Goal: Task Accomplishment & Management: Use online tool/utility

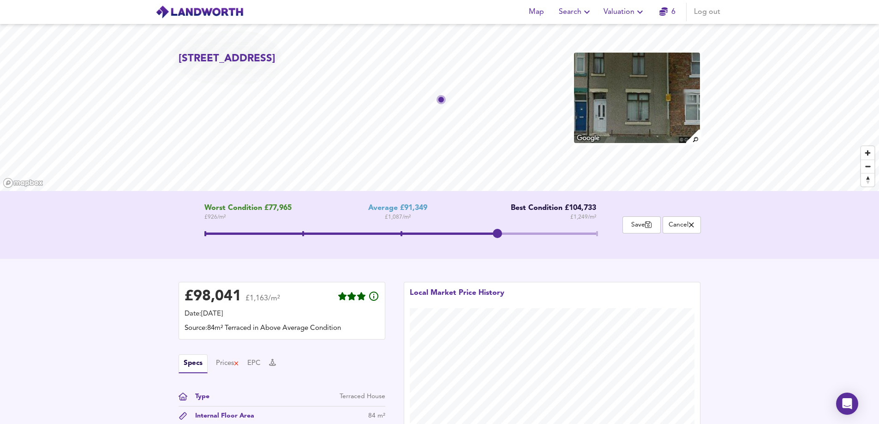
click at [637, 13] on icon "button" at bounding box center [639, 11] width 11 height 11
click at [614, 47] on li "Valuation Report History" at bounding box center [624, 50] width 110 height 17
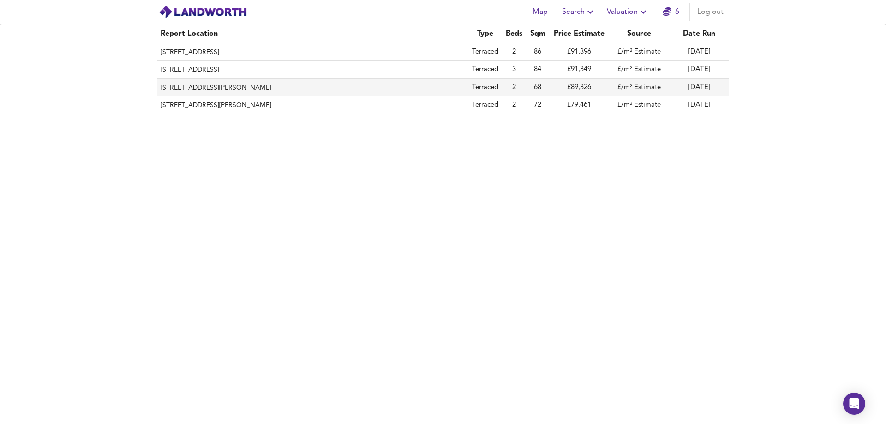
click at [206, 81] on th "[STREET_ADDRESS][PERSON_NAME]" at bounding box center [312, 88] width 311 height 18
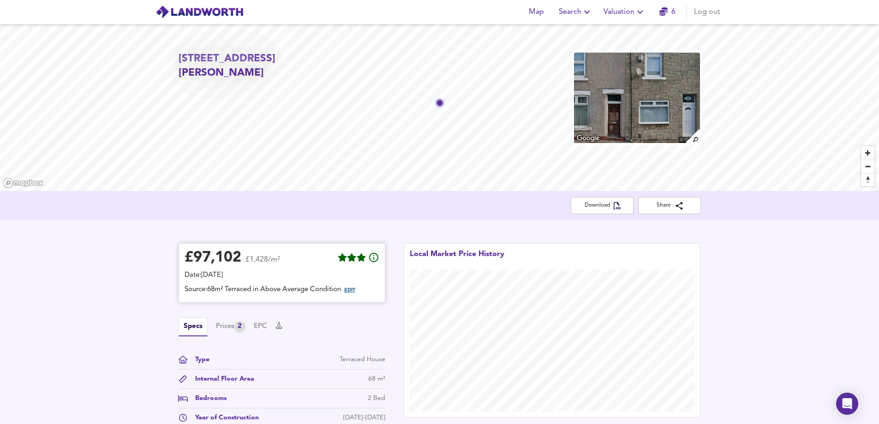
click at [351, 291] on span "EDIT" at bounding box center [349, 290] width 11 height 5
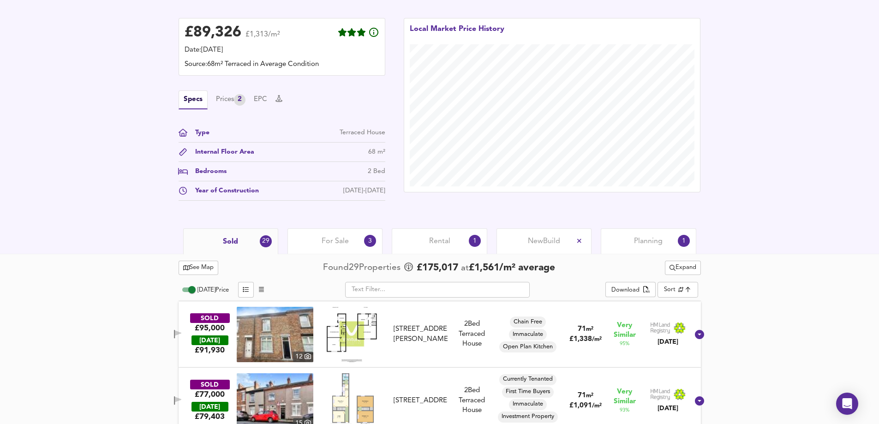
scroll to position [461, 0]
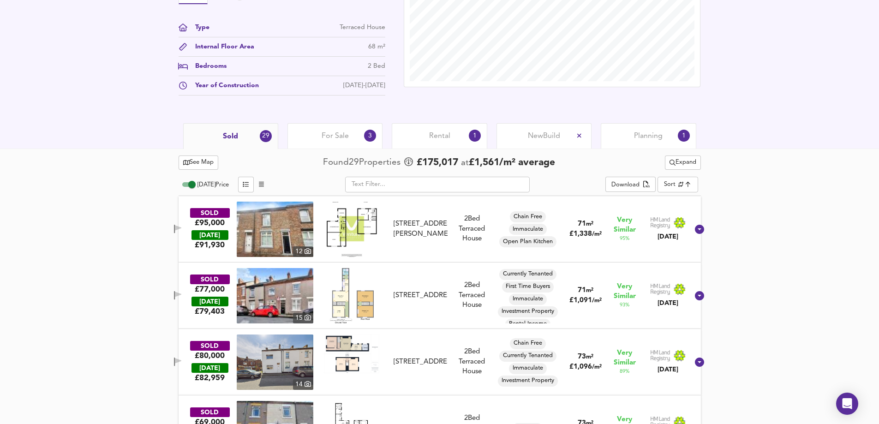
click at [436, 132] on span "Rental" at bounding box center [439, 136] width 21 height 10
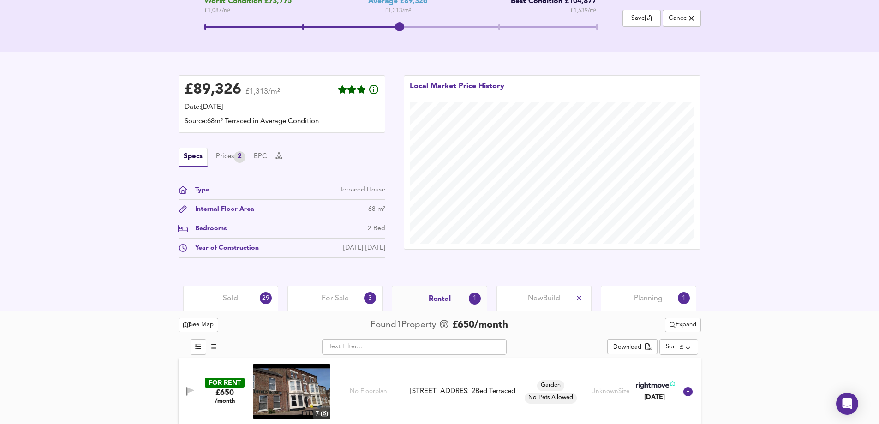
scroll to position [212, 0]
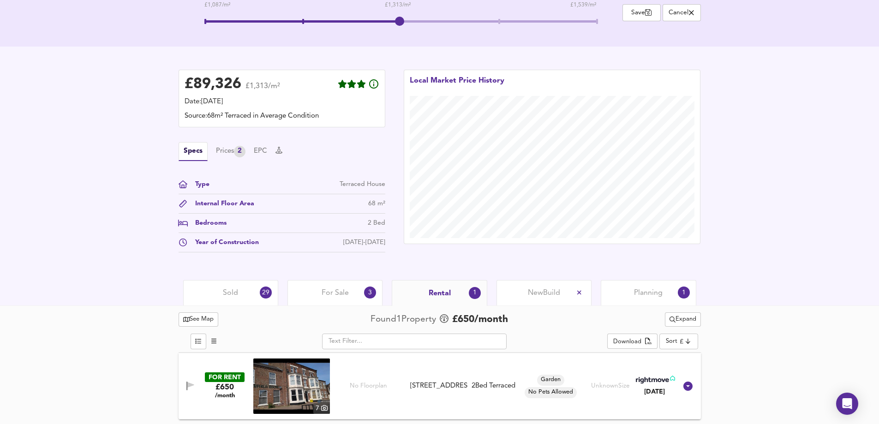
click at [291, 387] on img at bounding box center [291, 385] width 77 height 55
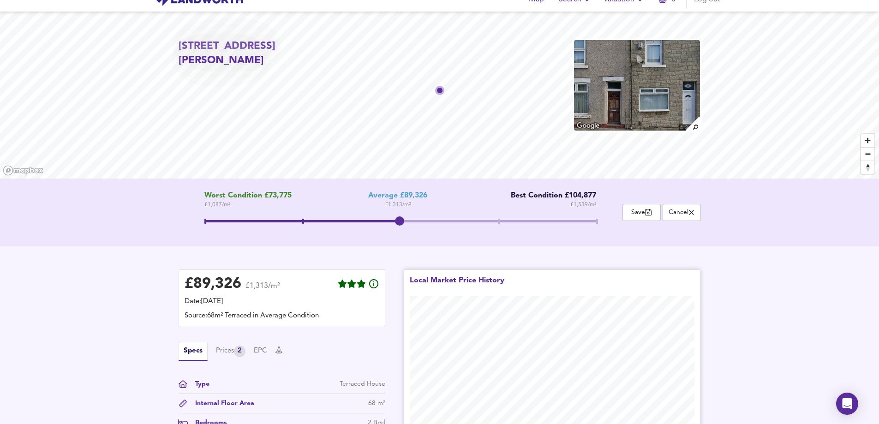
scroll to position [0, 0]
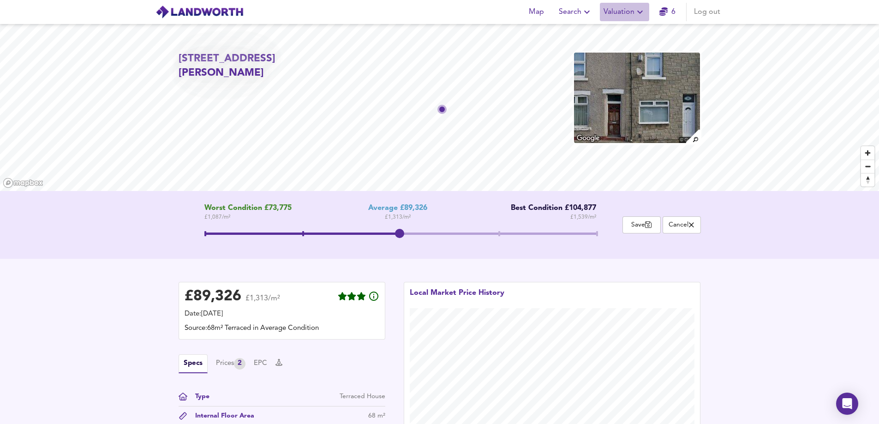
click at [643, 14] on icon "button" at bounding box center [639, 11] width 11 height 11
click at [636, 52] on li "Valuation Report History" at bounding box center [624, 50] width 110 height 17
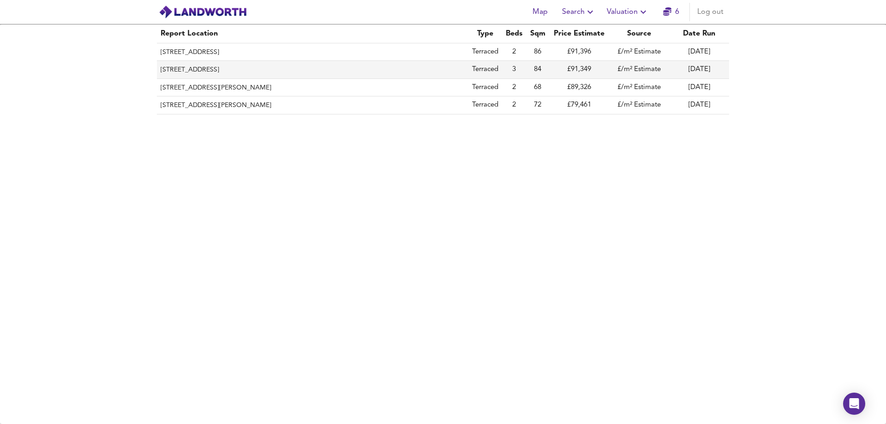
click at [202, 67] on th "[STREET_ADDRESS]" at bounding box center [312, 70] width 311 height 18
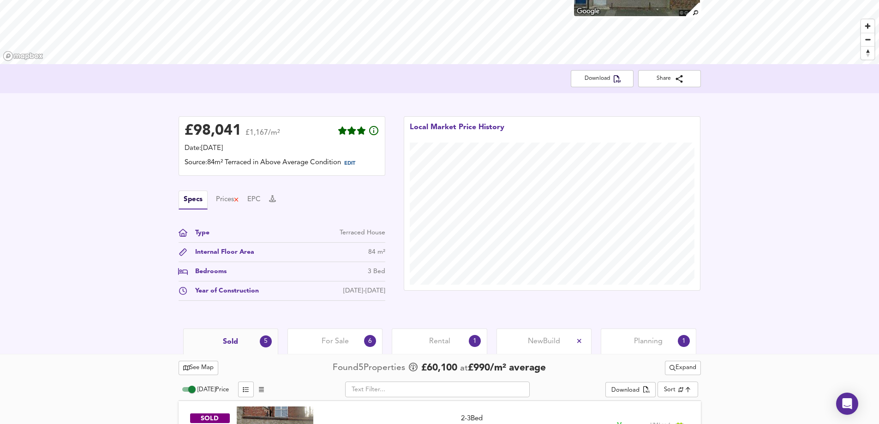
scroll to position [138, 0]
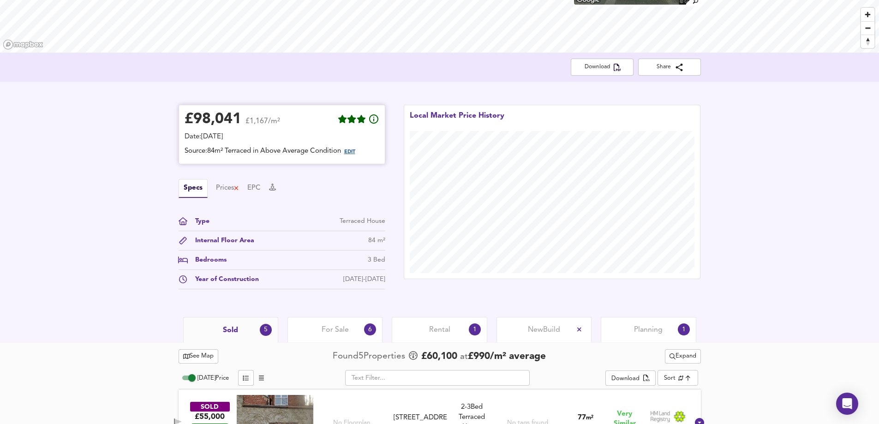
click at [355, 150] on span "EDIT" at bounding box center [349, 151] width 11 height 5
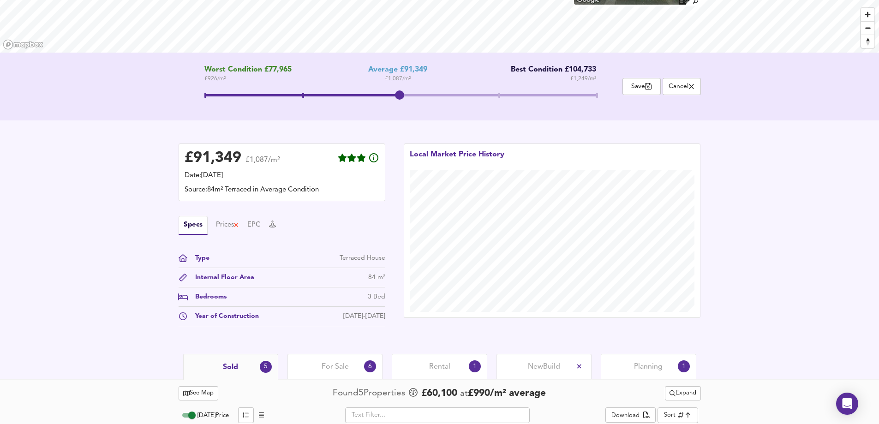
click at [501, 92] on span at bounding box center [400, 96] width 392 height 17
click at [592, 95] on span at bounding box center [400, 95] width 392 height 2
